Goal: Task Accomplishment & Management: Manage account settings

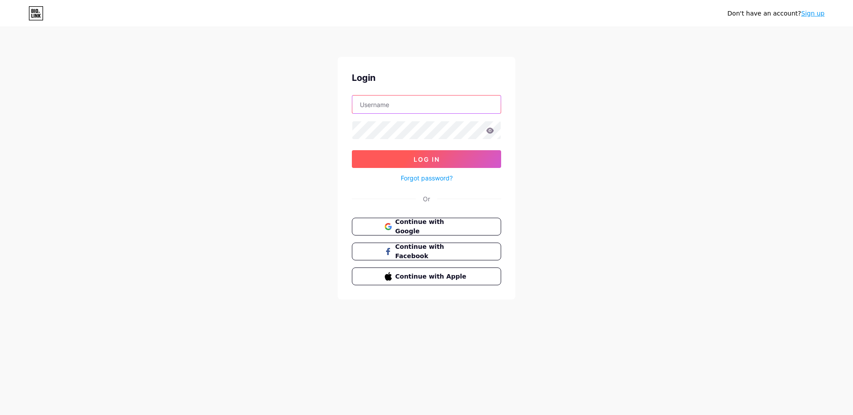
type input "[EMAIL_ADDRESS][DOMAIN_NAME]"
click at [413, 151] on button "Log In" at bounding box center [426, 159] width 149 height 18
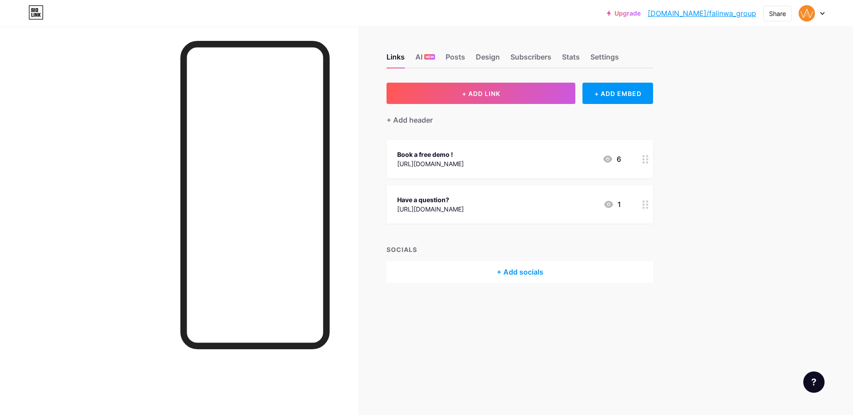
click at [742, 15] on link "[DOMAIN_NAME]/falinwa_group" at bounding box center [702, 13] width 108 height 11
click at [617, 62] on div "Settings" at bounding box center [605, 60] width 28 height 16
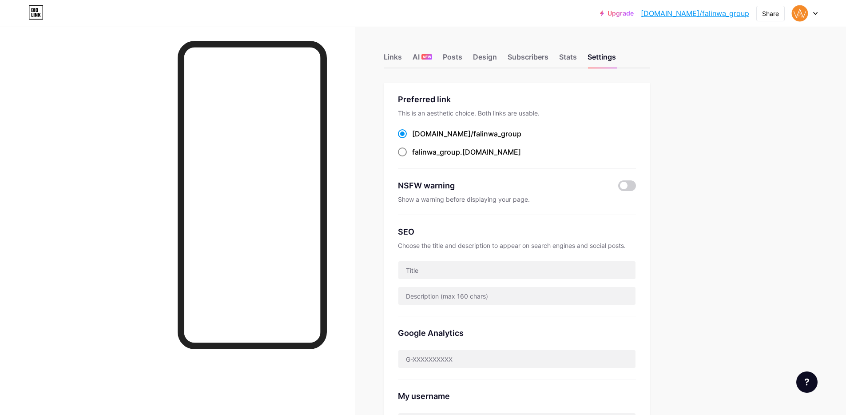
click at [476, 156] on div "falinwa_group .[DOMAIN_NAME]" at bounding box center [466, 152] width 109 height 11
click at [418, 157] on input "falinwa_group .[DOMAIN_NAME]" at bounding box center [415, 160] width 6 height 6
radio input "true"
click at [737, 14] on link "[DOMAIN_NAME]/falinwa_group" at bounding box center [695, 13] width 108 height 11
click at [634, 13] on link "Upgrade" at bounding box center [617, 13] width 34 height 7
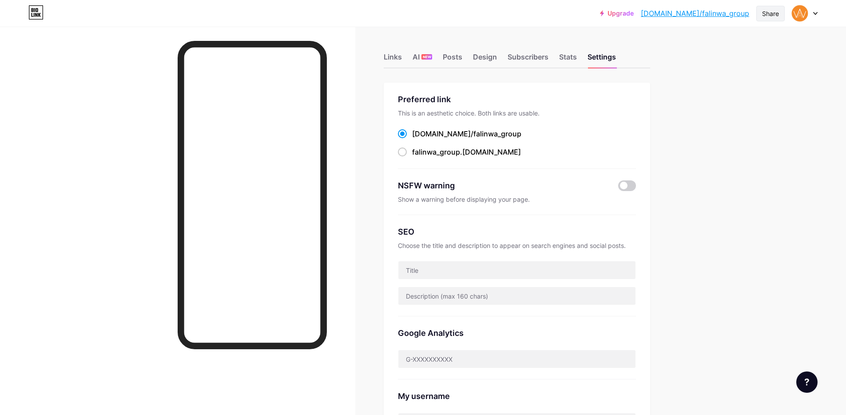
click at [775, 18] on div "Share" at bounding box center [771, 14] width 28 height 16
click at [718, 46] on div "Copy link" at bounding box center [718, 45] width 132 height 21
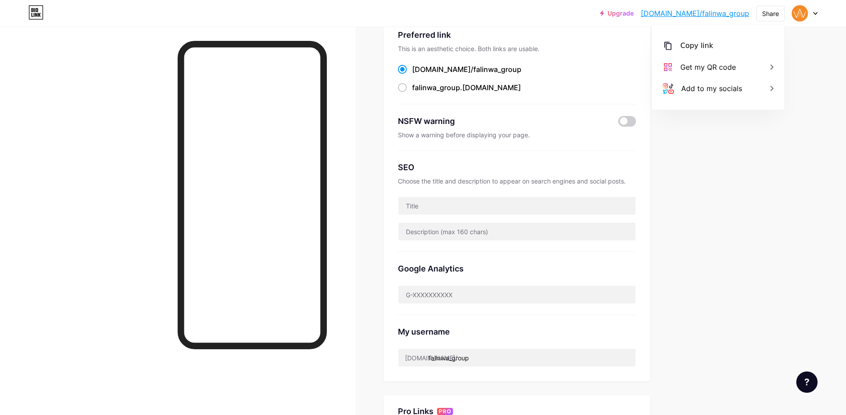
click at [708, 200] on div "Upgrade [DOMAIN_NAME]/falinw... [DOMAIN_NAME]/falinwa_group Share Copy link [UR…" at bounding box center [423, 287] width 846 height 702
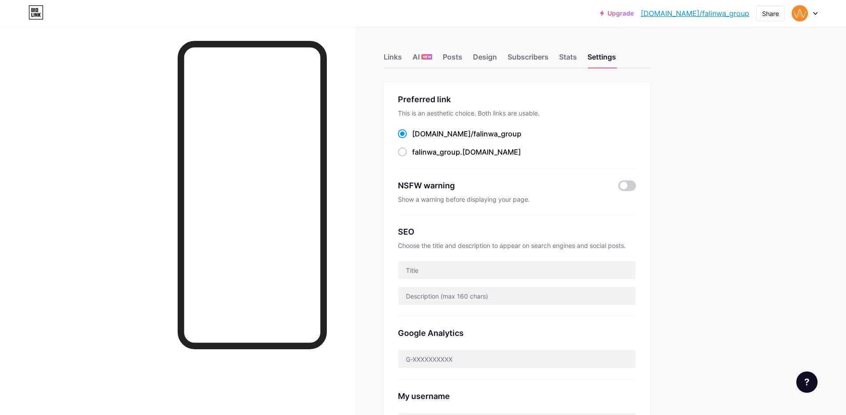
click at [407, 55] on div "Links AI NEW Posts Design Subscribers Stats Settings" at bounding box center [517, 52] width 267 height 31
click at [458, 52] on div "Posts" at bounding box center [453, 60] width 20 height 16
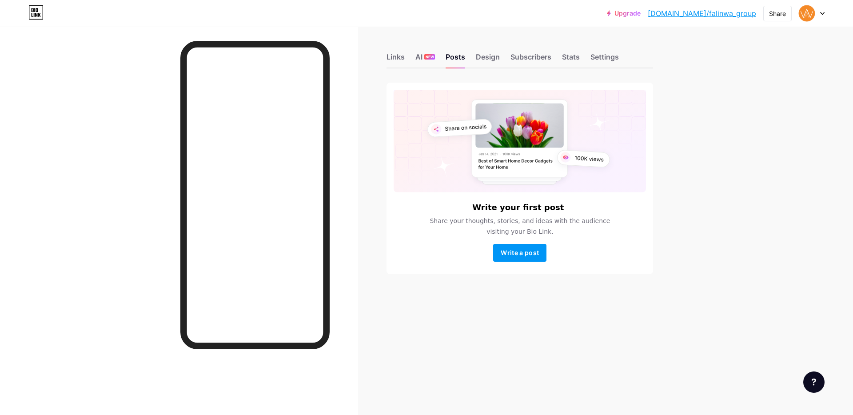
click at [393, 51] on div "Links AI NEW Posts Design Subscribers Stats Settings" at bounding box center [520, 52] width 267 height 31
click at [392, 53] on div "Links" at bounding box center [396, 60] width 18 height 16
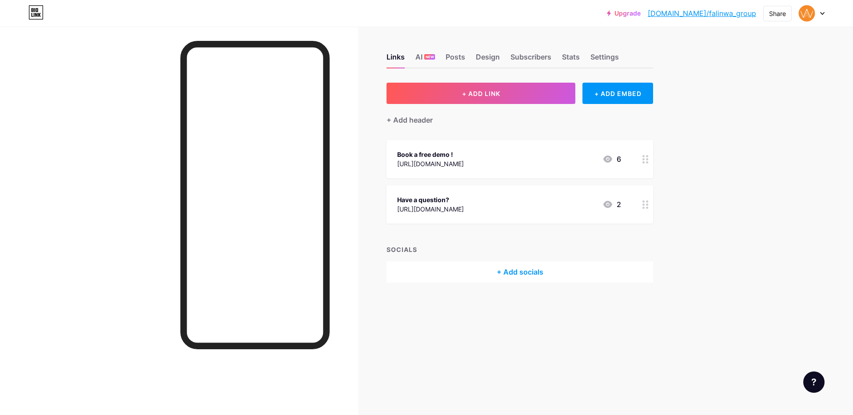
click at [722, 10] on link "[DOMAIN_NAME]/falinwa_group" at bounding box center [702, 13] width 108 height 11
click at [617, 88] on div "+ ADD EMBED" at bounding box center [618, 93] width 71 height 21
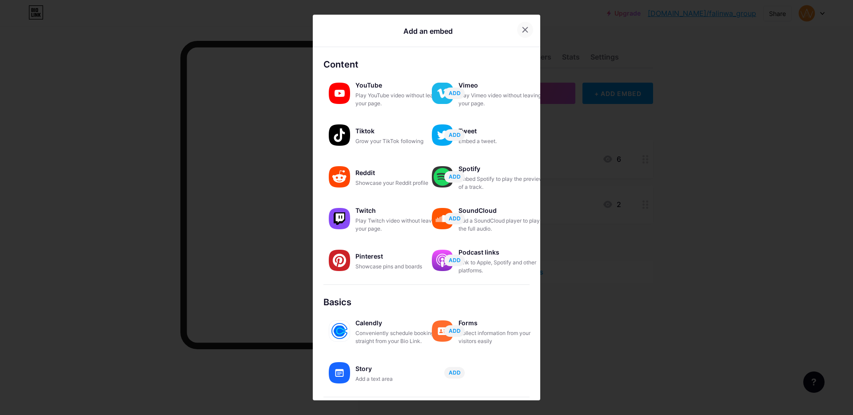
click at [528, 29] on div at bounding box center [525, 30] width 16 height 16
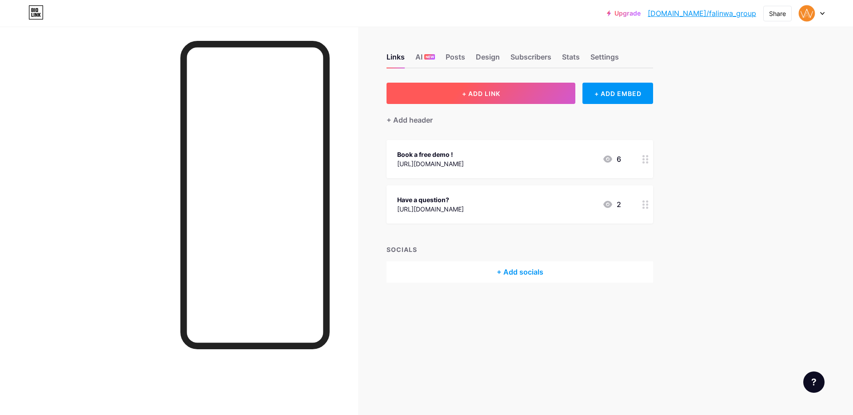
click at [566, 91] on button "+ ADD LINK" at bounding box center [481, 93] width 189 height 21
click at [506, 150] on icon at bounding box center [508, 148] width 5 height 5
drag, startPoint x: 630, startPoint y: 1, endPoint x: 650, endPoint y: 10, distance: 21.7
click at [641, 10] on link "Upgrade" at bounding box center [624, 13] width 34 height 7
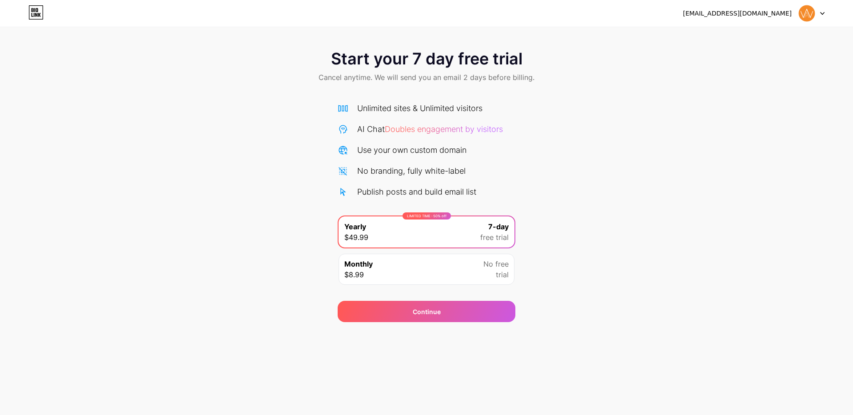
click at [472, 262] on div "Monthly $8.99 No free trial" at bounding box center [427, 269] width 176 height 31
click at [417, 216] on div "LIMITED TIME : 50% off" at bounding box center [427, 216] width 48 height 7
drag, startPoint x: 419, startPoint y: 294, endPoint x: 376, endPoint y: 248, distance: 62.6
click at [419, 294] on div "Continue" at bounding box center [427, 306] width 178 height 32
click at [359, 271] on span "$8.99" at bounding box center [354, 274] width 20 height 11
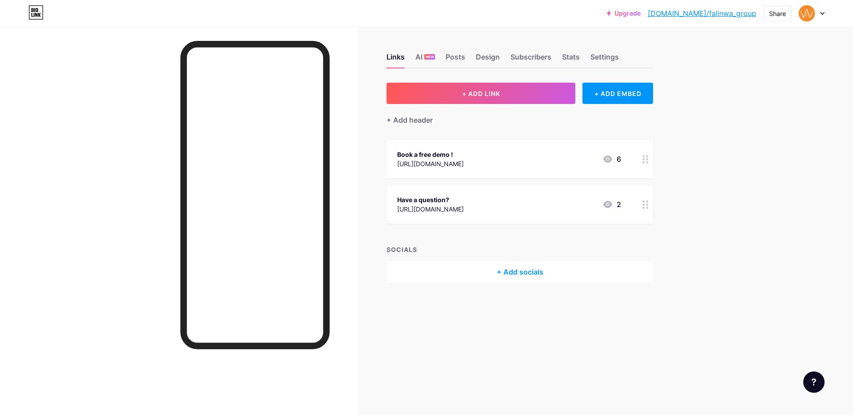
click at [824, 8] on div at bounding box center [812, 13] width 26 height 16
click at [822, 14] on icon at bounding box center [822, 13] width 4 height 3
click at [770, 128] on li "Logout" at bounding box center [769, 125] width 110 height 24
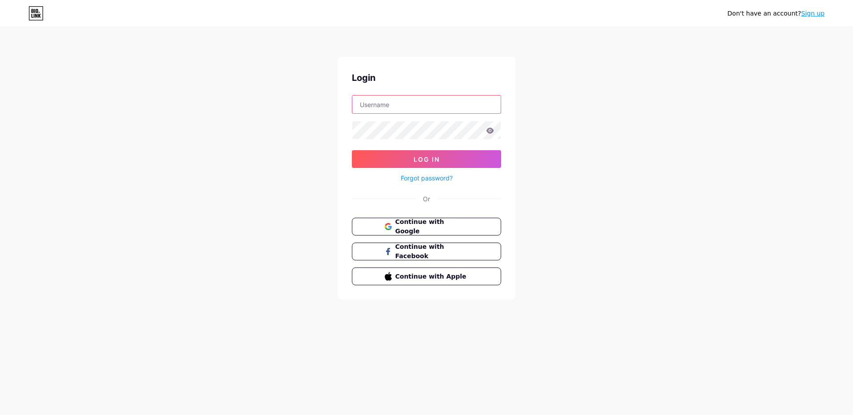
type input "[EMAIL_ADDRESS][DOMAIN_NAME]"
click at [489, 133] on icon at bounding box center [491, 131] width 8 height 6
click at [492, 129] on icon at bounding box center [491, 131] width 8 height 6
click at [490, 132] on icon at bounding box center [490, 131] width 8 height 6
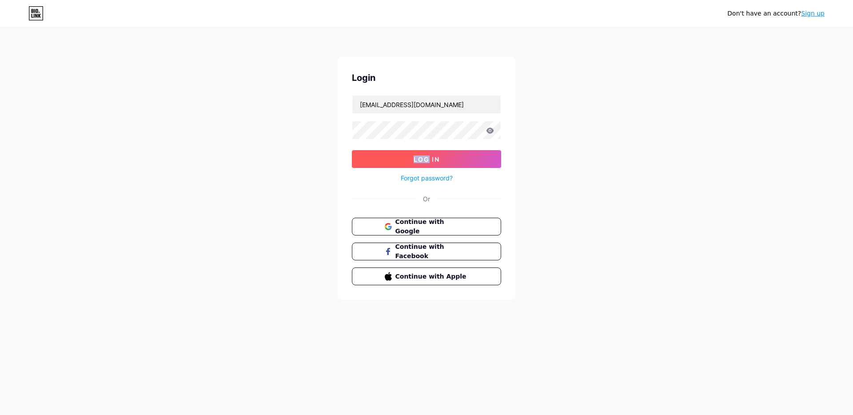
click at [451, 162] on button "Log In" at bounding box center [426, 159] width 149 height 18
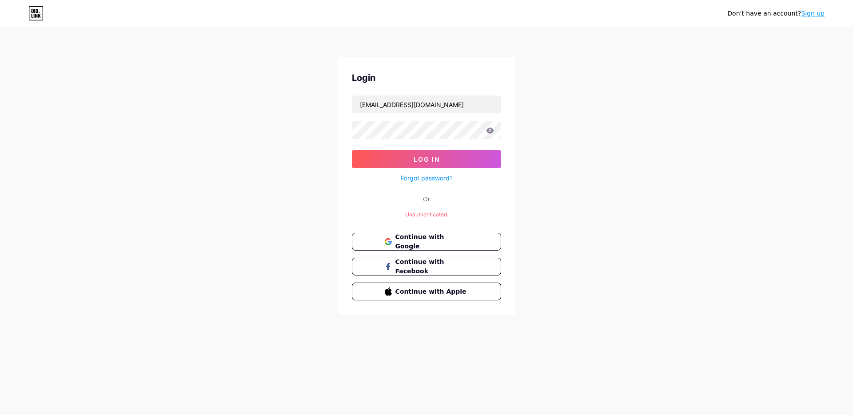
click at [490, 130] on icon at bounding box center [491, 131] width 8 height 6
click at [363, 169] on div "Forgot password?" at bounding box center [426, 176] width 149 height 16
click at [382, 153] on button "Log In" at bounding box center [426, 159] width 149 height 18
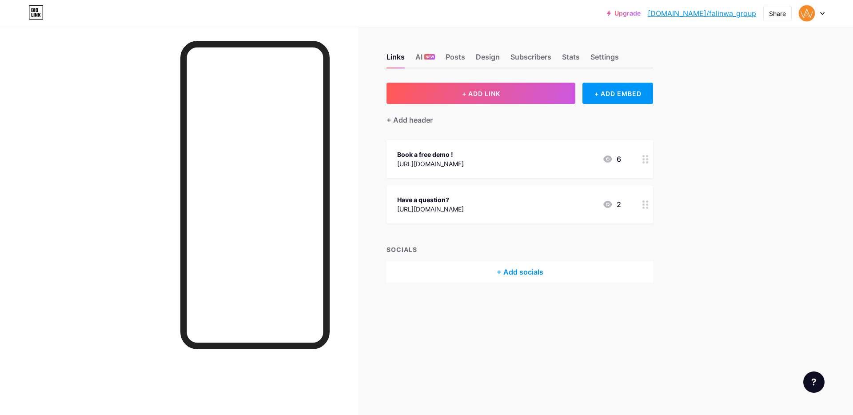
click at [457, 198] on div "Have a question?" at bounding box center [430, 199] width 67 height 9
click at [515, 140] on div at bounding box center [508, 140] width 16 height 16
click at [461, 56] on div "Posts" at bounding box center [456, 60] width 20 height 16
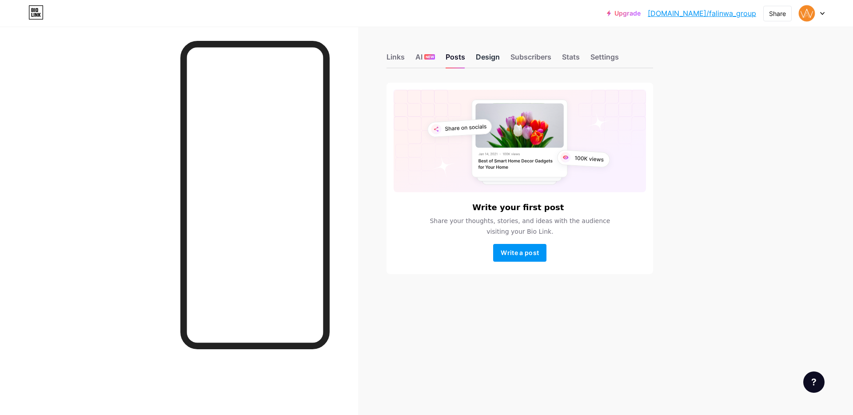
click at [488, 57] on div "Design" at bounding box center [488, 60] width 24 height 16
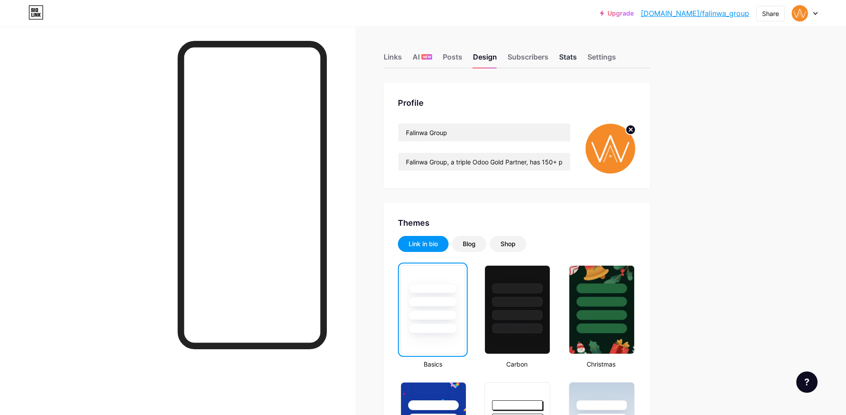
click at [575, 63] on div "Stats" at bounding box center [568, 60] width 18 height 16
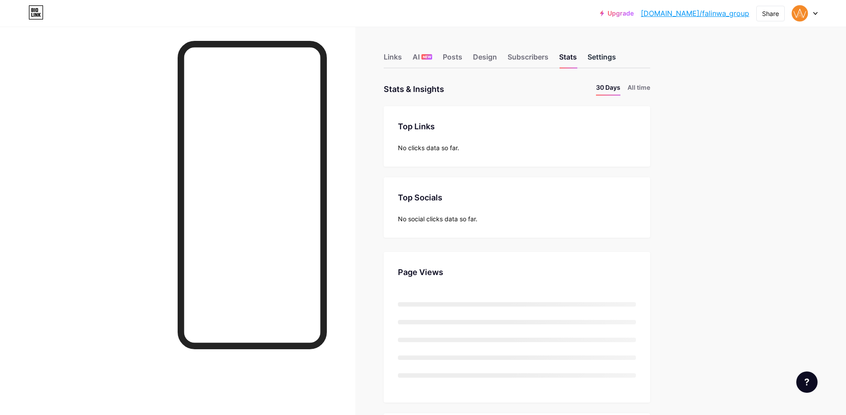
click at [596, 62] on div "Settings" at bounding box center [602, 60] width 28 height 16
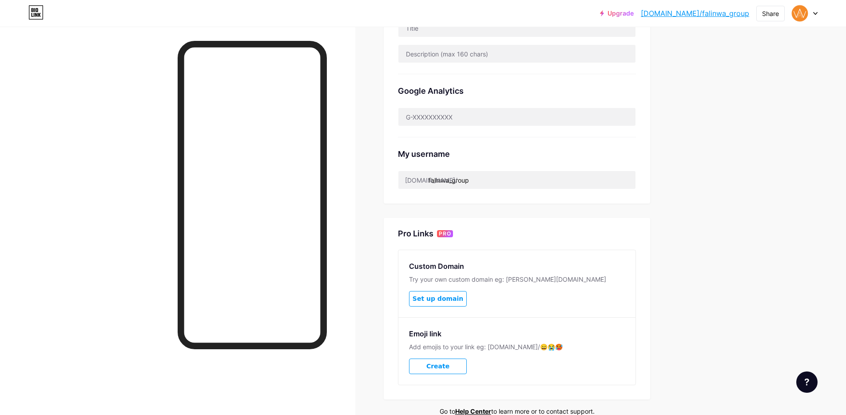
scroll to position [287, 0]
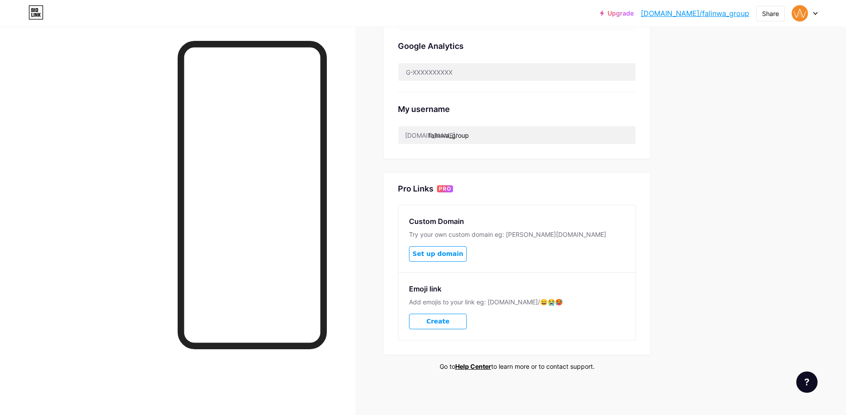
click at [792, 389] on div "Feature requests Help center Contact support" at bounding box center [804, 378] width 28 height 28
click at [796, 386] on div "Feature requests Help center Contact support" at bounding box center [804, 378] width 28 height 28
click at [798, 385] on div at bounding box center [807, 381] width 21 height 21
click at [751, 331] on link at bounding box center [762, 326] width 111 height 20
click at [727, 298] on link at bounding box center [762, 307] width 111 height 20
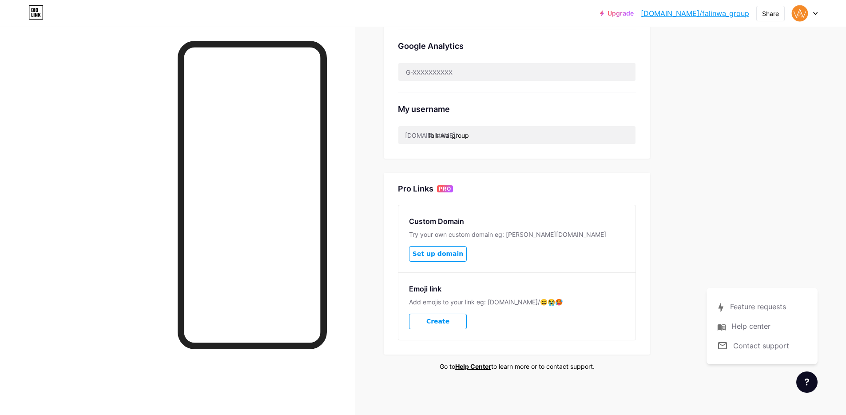
click at [812, 19] on div at bounding box center [805, 13] width 26 height 16
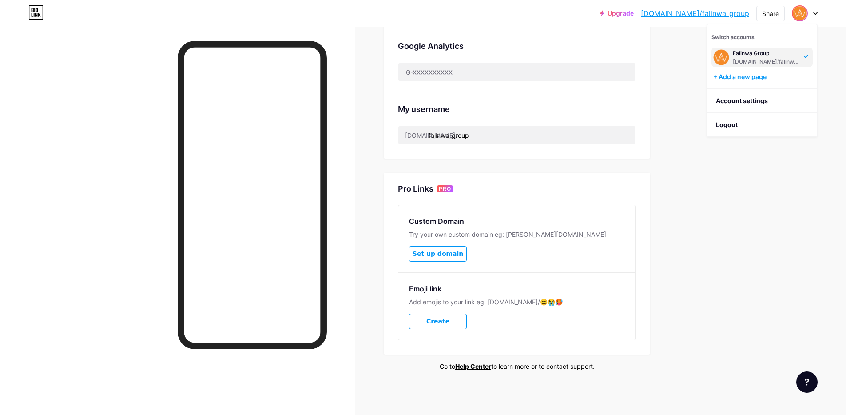
click at [750, 77] on div "+ Add a new page" at bounding box center [764, 76] width 100 height 9
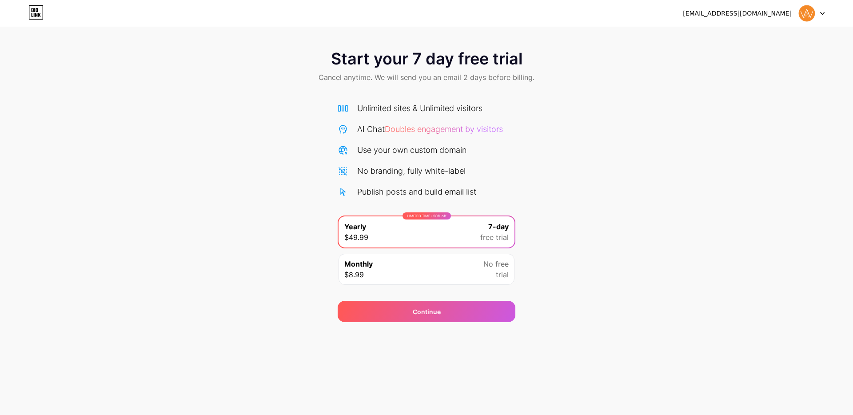
click at [474, 276] on div "Monthly $8.99 No free trial" at bounding box center [427, 269] width 176 height 31
click at [471, 237] on div "LIMITED TIME : 50% off Yearly $49.99 7-day free trial" at bounding box center [427, 231] width 176 height 31
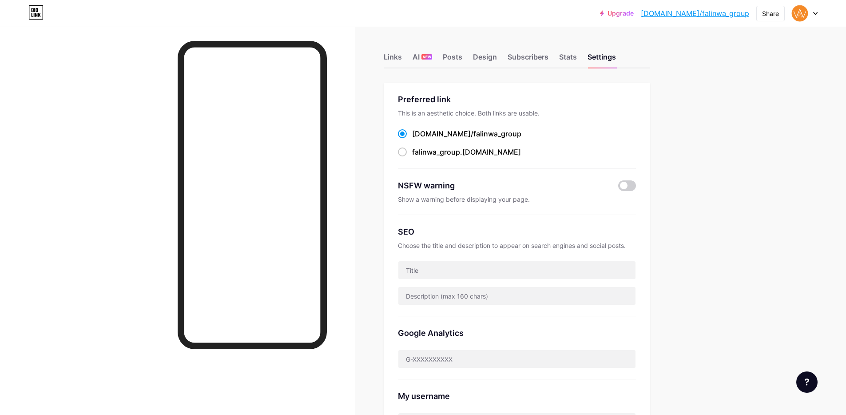
click at [634, 15] on link "Upgrade" at bounding box center [617, 13] width 34 height 7
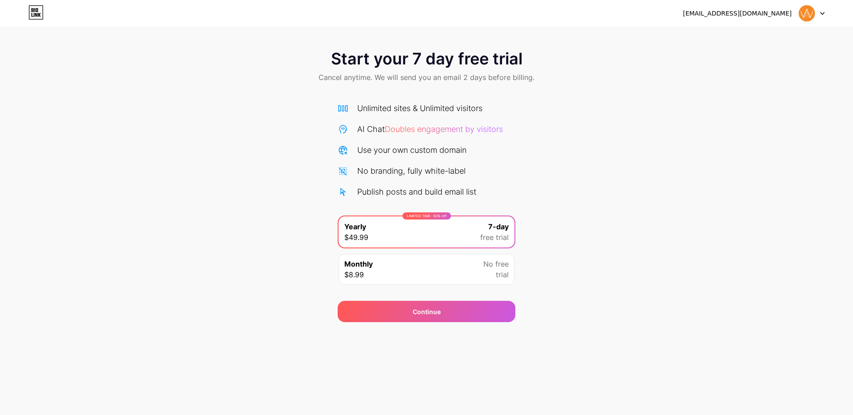
click at [460, 236] on div "LIMITED TIME : 50% off Yearly $49.99 7-day free trial" at bounding box center [427, 231] width 176 height 31
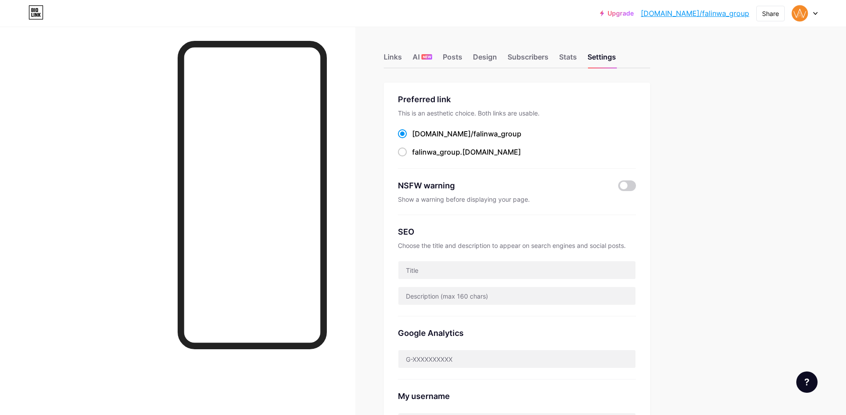
click at [634, 10] on link "Upgrade" at bounding box center [617, 13] width 34 height 7
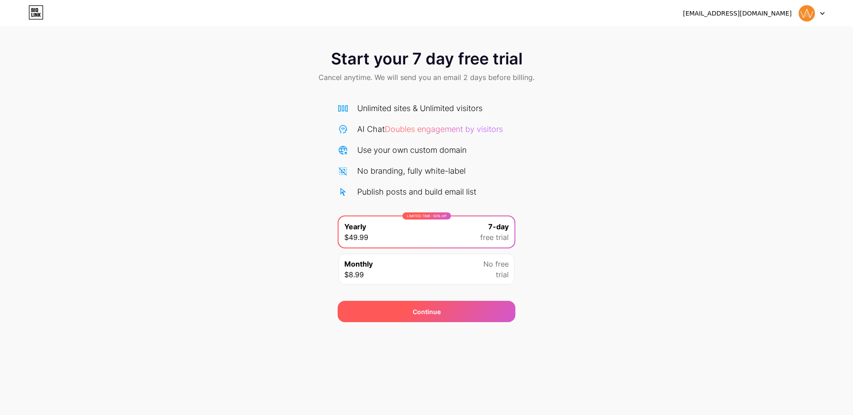
click at [472, 304] on div "Continue" at bounding box center [427, 311] width 178 height 21
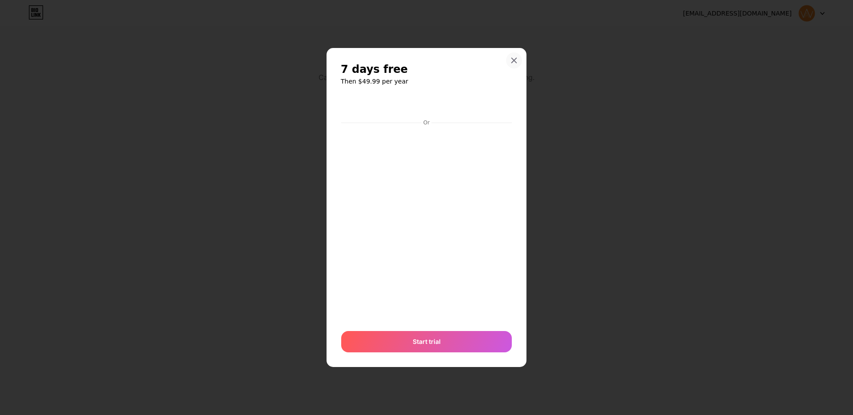
click at [515, 56] on div at bounding box center [514, 60] width 16 height 16
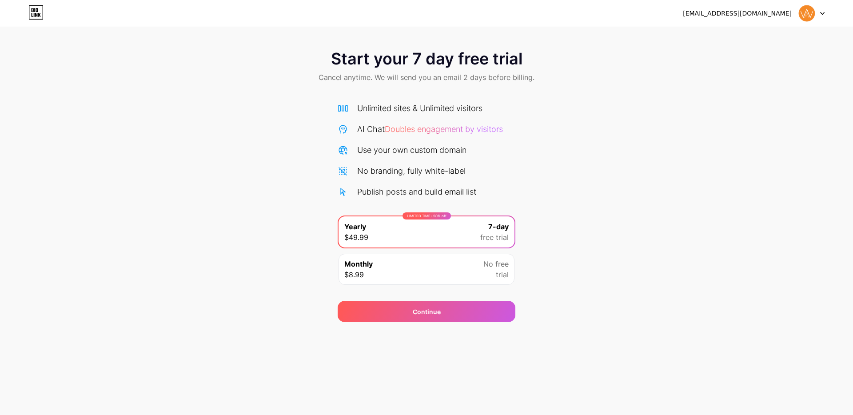
click at [642, 124] on div "Start your 7 day free trial Cancel anytime. We will send you an email 2 days be…" at bounding box center [426, 181] width 853 height 281
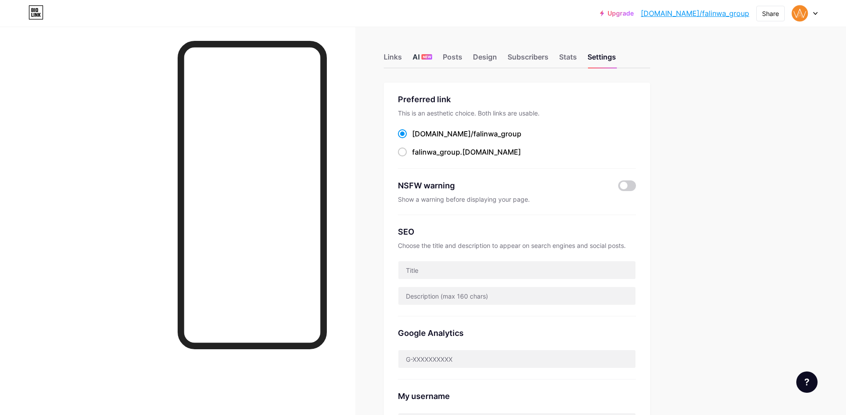
click at [422, 56] on div "AI NEW" at bounding box center [423, 60] width 20 height 16
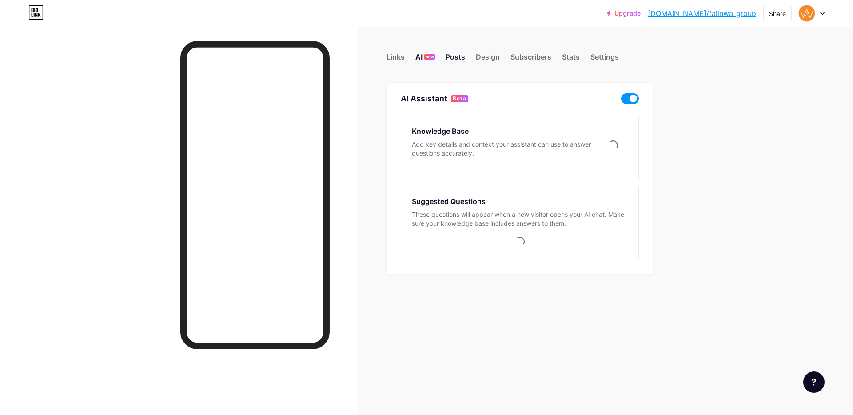
click at [454, 57] on div "Posts" at bounding box center [456, 60] width 20 height 16
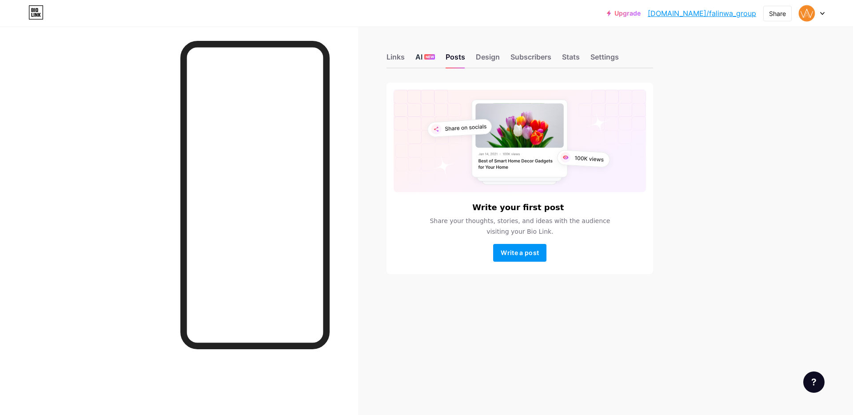
click at [428, 63] on div "AI NEW" at bounding box center [425, 60] width 20 height 16
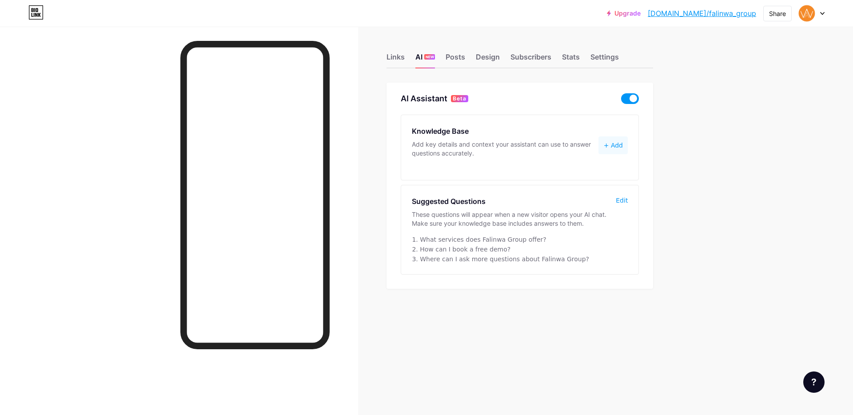
click at [623, 99] on span at bounding box center [630, 98] width 18 height 11
click at [621, 101] on input "checkbox" at bounding box center [621, 101] width 0 height 0
click at [726, 16] on link "[DOMAIN_NAME]/falinwa_group" at bounding box center [702, 13] width 108 height 11
click at [471, 58] on div "Links AI NEW Posts Design Subscribers Stats Settings" at bounding box center [520, 52] width 267 height 31
click at [482, 57] on div "Design" at bounding box center [488, 60] width 24 height 16
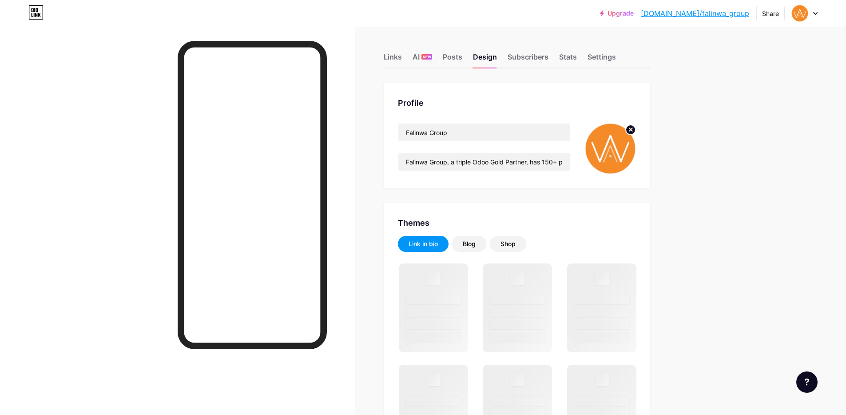
click at [441, 61] on div "Links AI NEW Posts Design Subscribers Stats Settings" at bounding box center [517, 52] width 267 height 31
click at [455, 57] on div "Posts" at bounding box center [453, 60] width 20 height 16
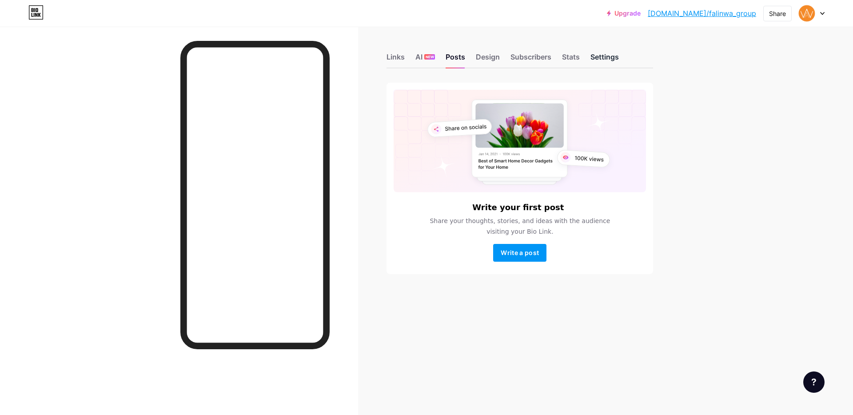
click at [611, 66] on div "Settings" at bounding box center [605, 60] width 28 height 16
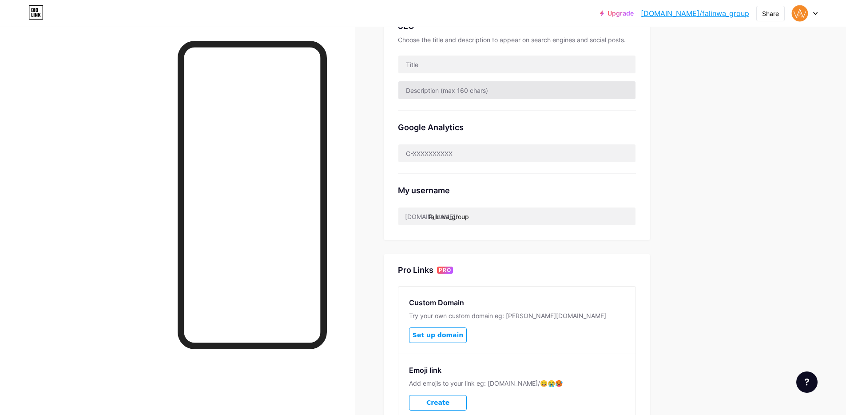
scroll to position [287, 0]
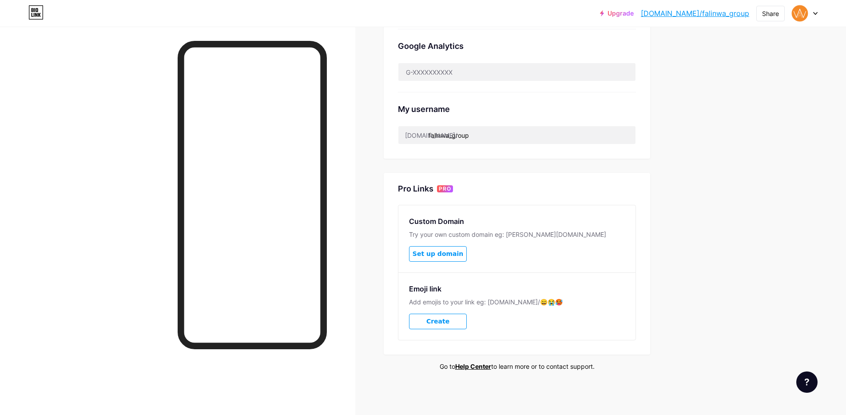
click at [459, 257] on button "Set up domain" at bounding box center [438, 254] width 58 height 16
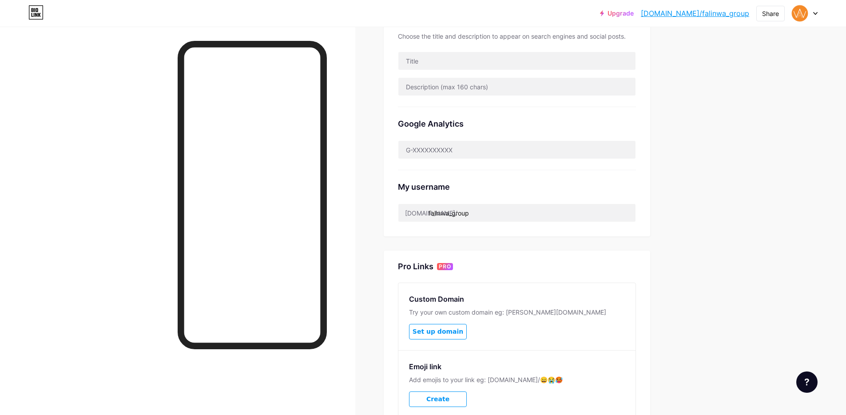
scroll to position [287, 0]
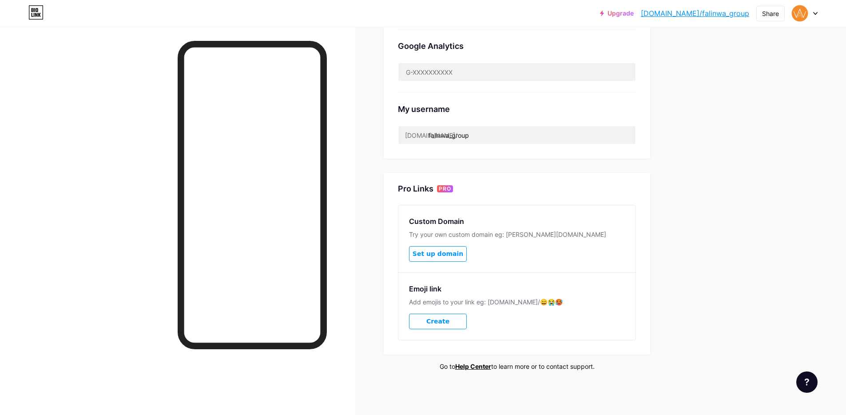
click at [460, 322] on button "Create" at bounding box center [438, 322] width 58 height 16
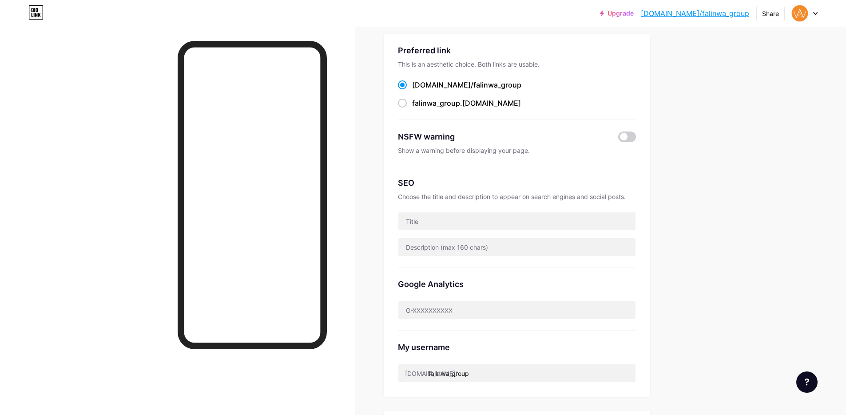
scroll to position [105, 0]
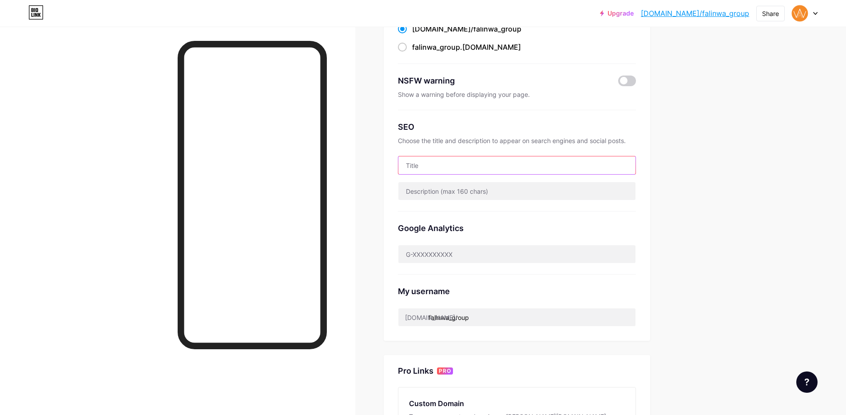
click at [503, 169] on input "text" at bounding box center [517, 165] width 237 height 18
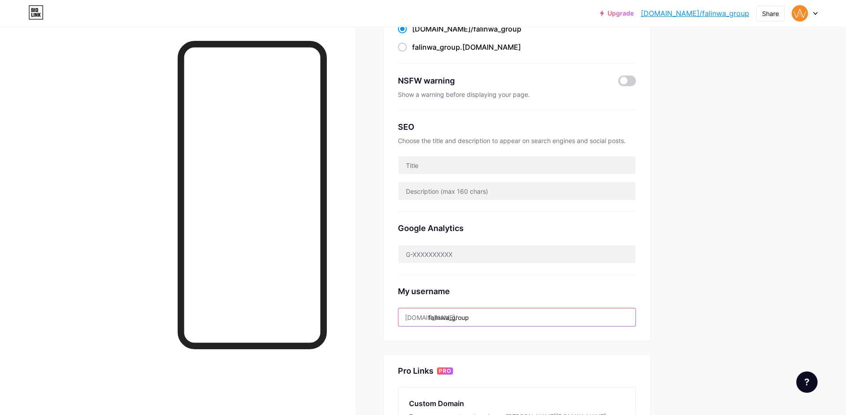
click at [467, 323] on input "falinwa_group" at bounding box center [517, 317] width 237 height 18
click at [662, 276] on div "Links AI NEW Posts Design Subscribers Stats Settings Preferred link This is an …" at bounding box center [344, 260] width 688 height 676
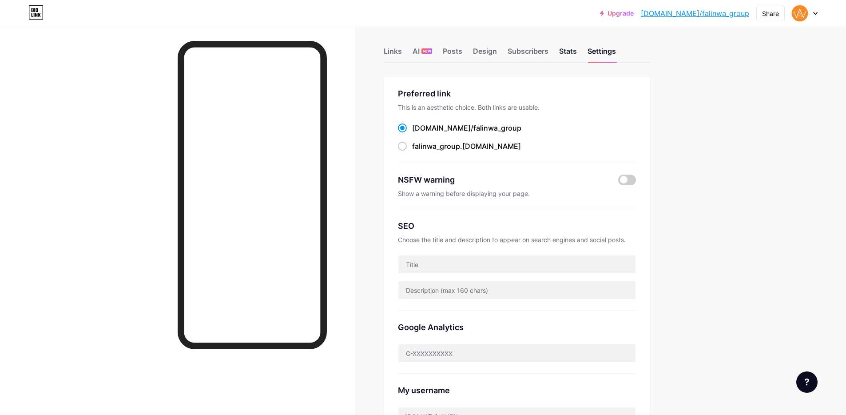
click at [564, 49] on div "Stats" at bounding box center [568, 54] width 18 height 16
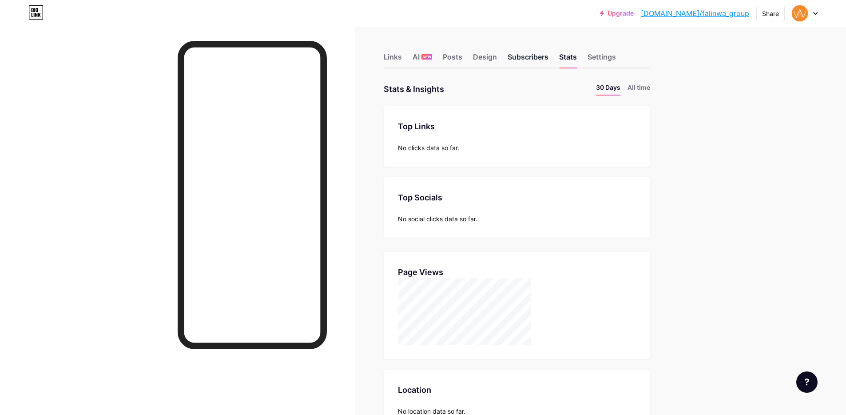
click at [532, 60] on div "Subscribers" at bounding box center [528, 60] width 41 height 16
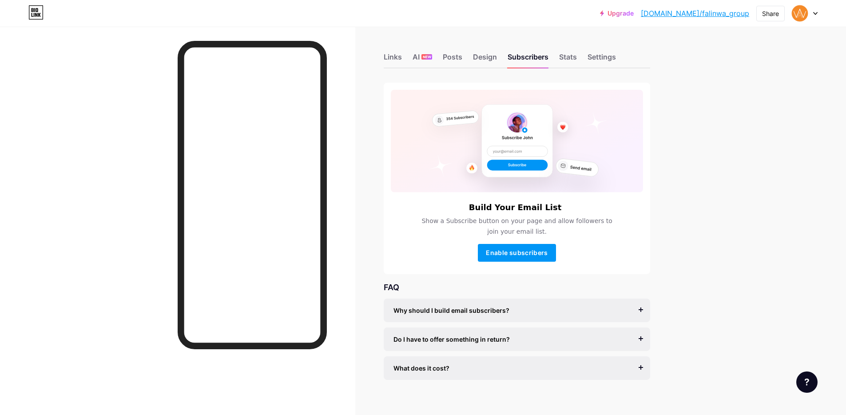
scroll to position [9, 0]
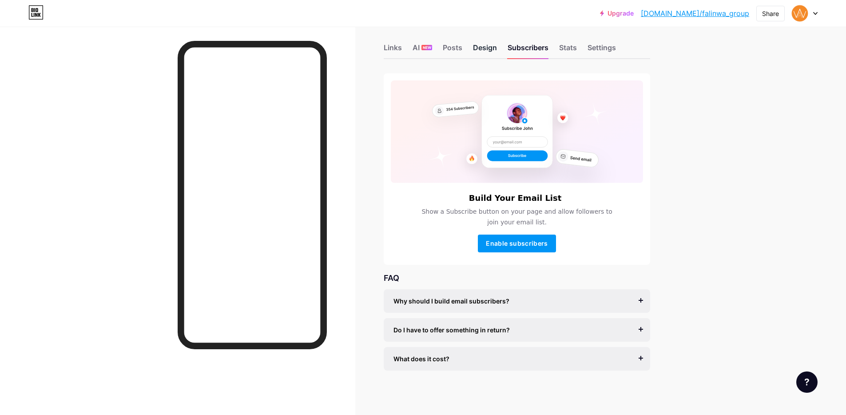
click at [489, 49] on div "Design" at bounding box center [485, 50] width 24 height 16
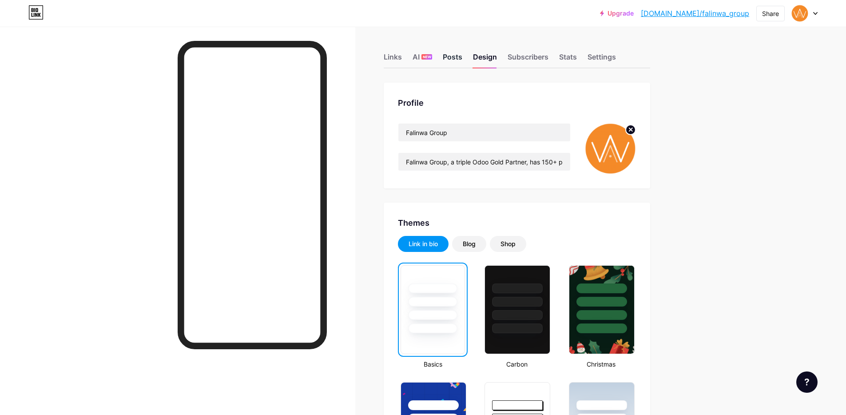
click at [457, 65] on div "Posts" at bounding box center [453, 60] width 20 height 16
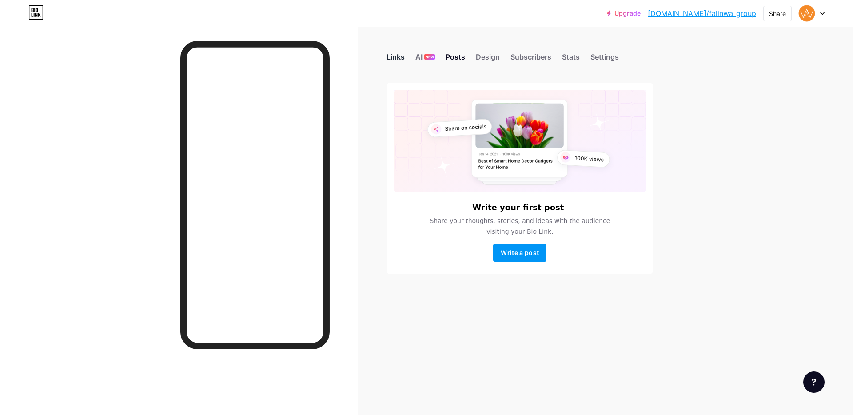
click at [395, 64] on div "Links" at bounding box center [396, 60] width 18 height 16
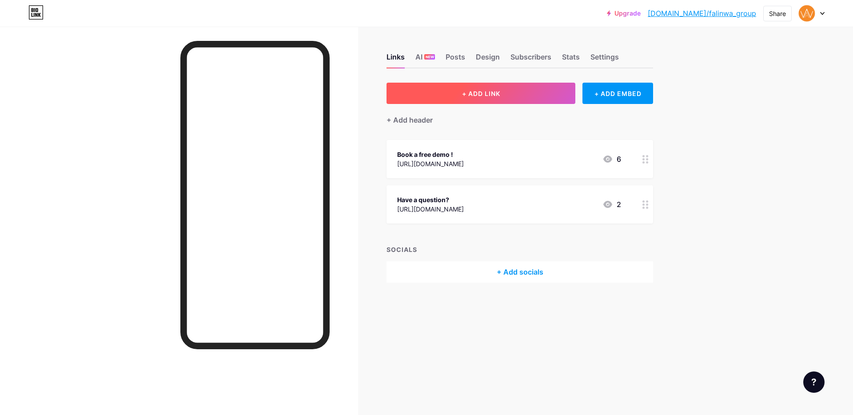
click at [526, 86] on button "+ ADD LINK" at bounding box center [481, 93] width 189 height 21
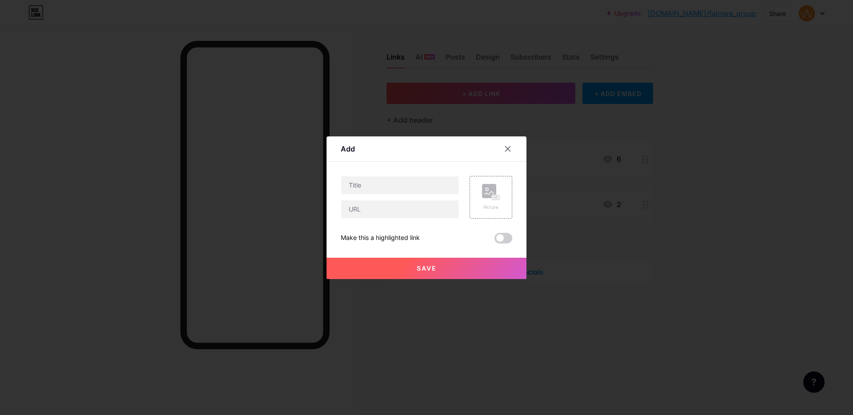
click at [516, 153] on div at bounding box center [513, 149] width 27 height 16
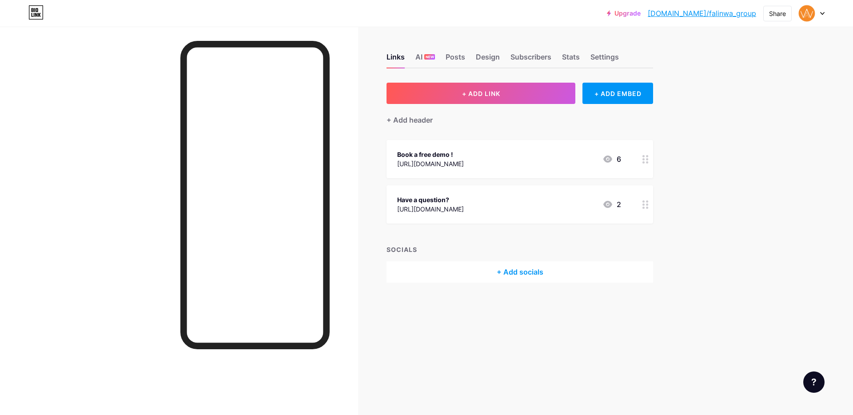
click at [497, 141] on div "Book a free demo ! [URL][DOMAIN_NAME] 6" at bounding box center [520, 159] width 267 height 38
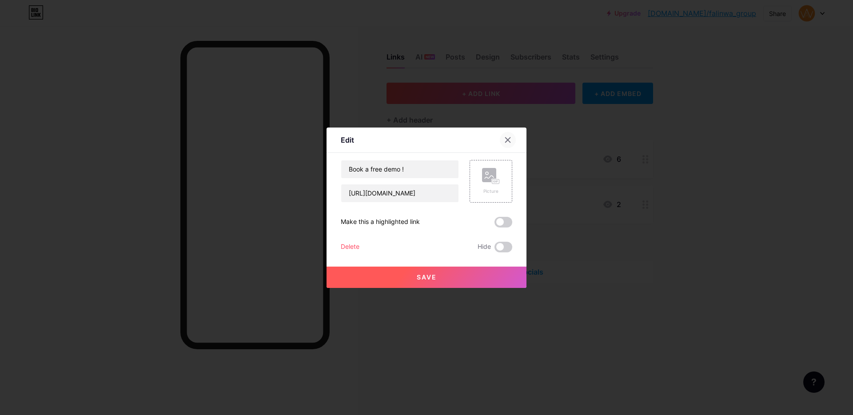
click at [501, 141] on div at bounding box center [508, 140] width 16 height 16
